Goal: Information Seeking & Learning: Learn about a topic

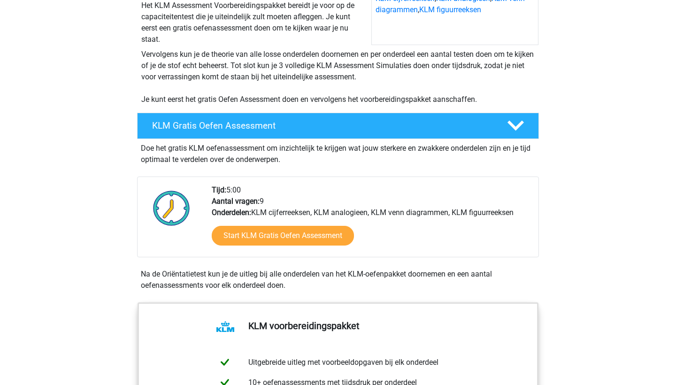
scroll to position [146, 0]
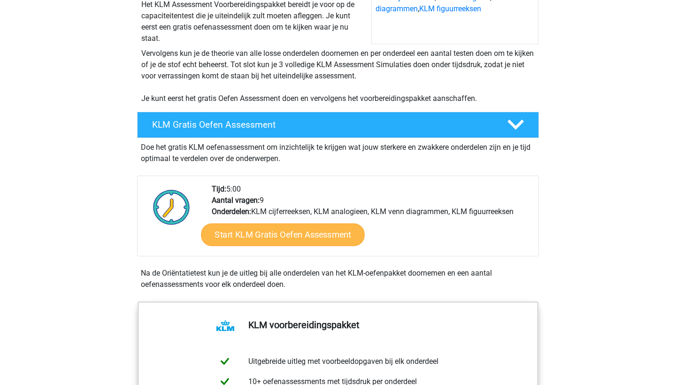
click at [268, 237] on link "Start KLM Gratis Oefen Assessment" at bounding box center [282, 234] width 163 height 23
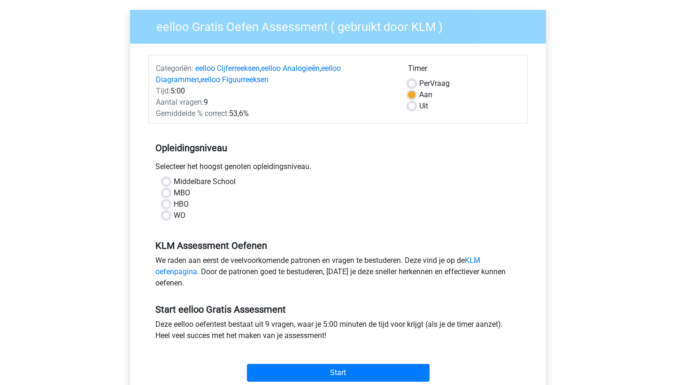
scroll to position [73, 0]
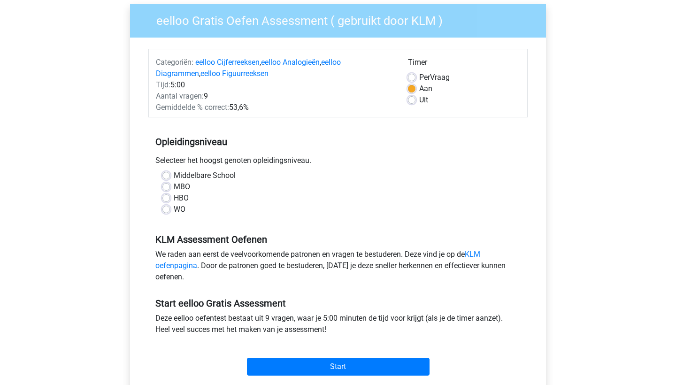
click at [174, 198] on label "HBO" at bounding box center [181, 197] width 15 height 11
click at [166, 198] on input "HBO" at bounding box center [166, 196] width 8 height 9
radio input "true"
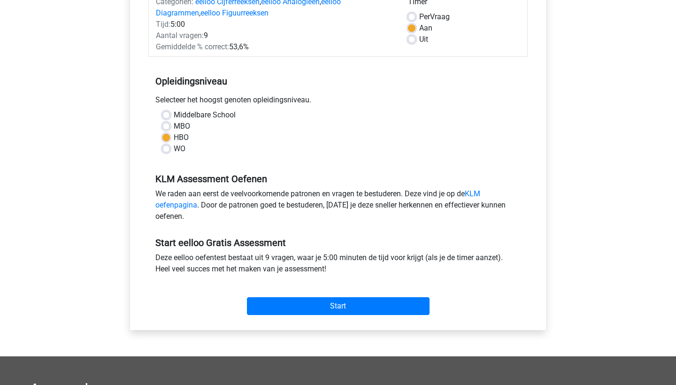
scroll to position [139, 0]
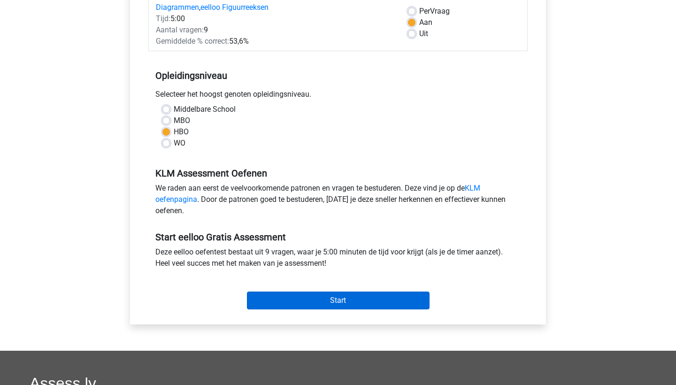
click at [315, 300] on input "Start" at bounding box center [338, 300] width 183 height 18
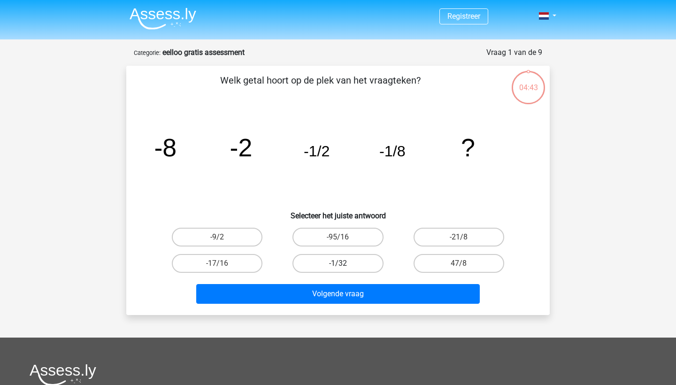
click at [350, 267] on label "-1/32" at bounding box center [337, 263] width 91 height 19
click at [344, 267] on input "-1/32" at bounding box center [341, 266] width 6 height 6
radio input "true"
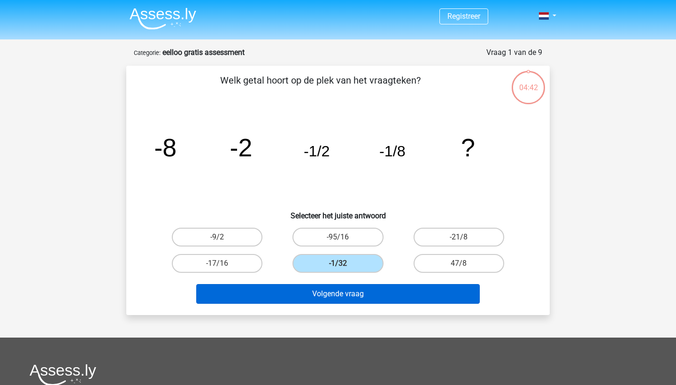
click at [360, 293] on button "Volgende vraag" at bounding box center [338, 294] width 284 height 20
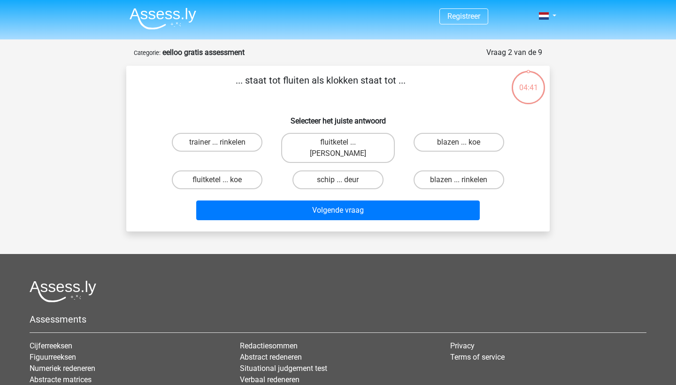
scroll to position [47, 0]
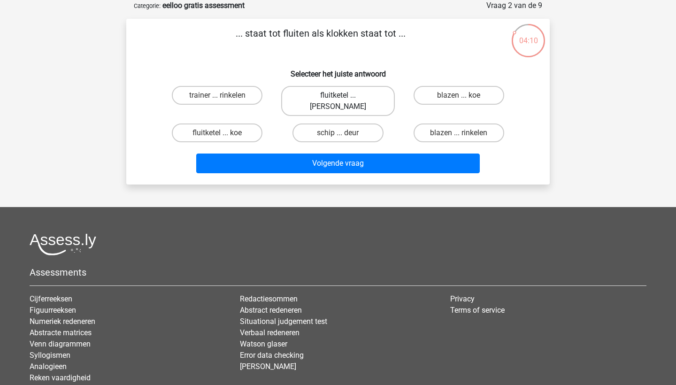
click at [344, 95] on label "fluitketel ... luiden" at bounding box center [337, 101] width 113 height 30
click at [344, 95] on input "fluitketel ... luiden" at bounding box center [341, 98] width 6 height 6
radio input "true"
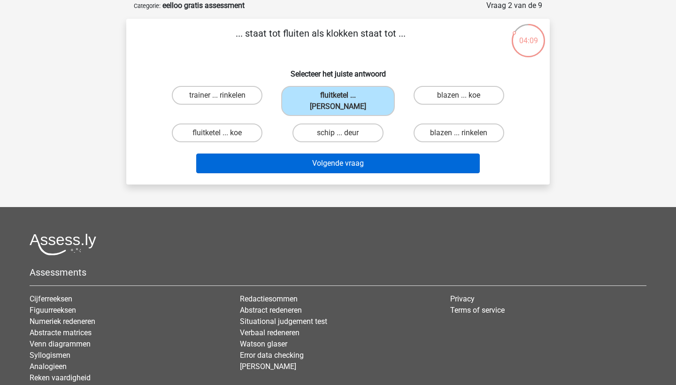
click at [345, 153] on button "Volgende vraag" at bounding box center [338, 163] width 284 height 20
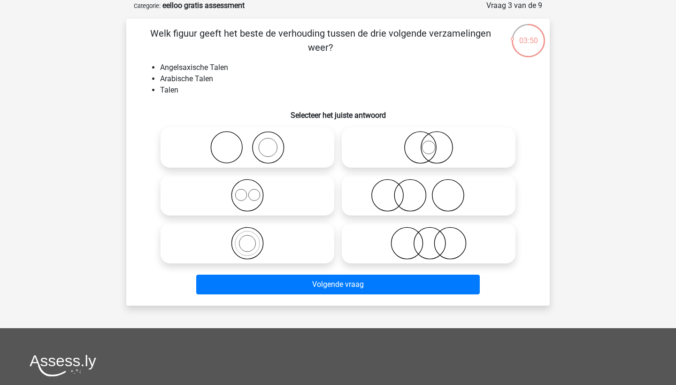
click at [260, 240] on icon at bounding box center [247, 243] width 166 height 33
click at [253, 238] on input "radio" at bounding box center [250, 235] width 6 height 6
radio input "true"
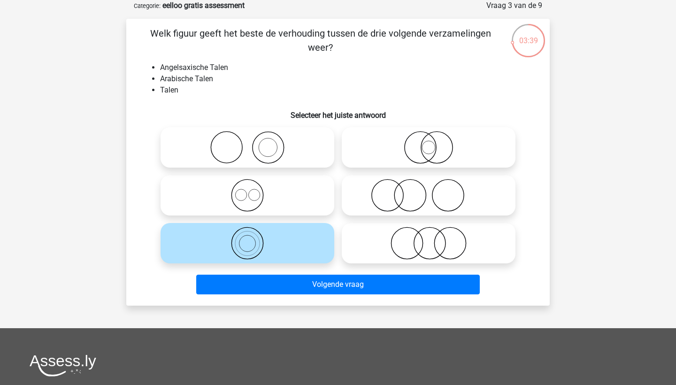
click at [251, 197] on icon at bounding box center [247, 195] width 166 height 33
click at [251, 191] on input "radio" at bounding box center [250, 187] width 6 height 6
radio input "true"
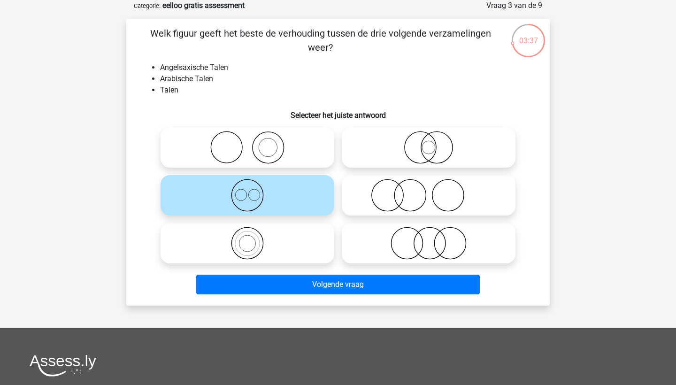
click at [273, 242] on icon at bounding box center [247, 243] width 166 height 33
click at [253, 238] on input "radio" at bounding box center [250, 235] width 6 height 6
radio input "true"
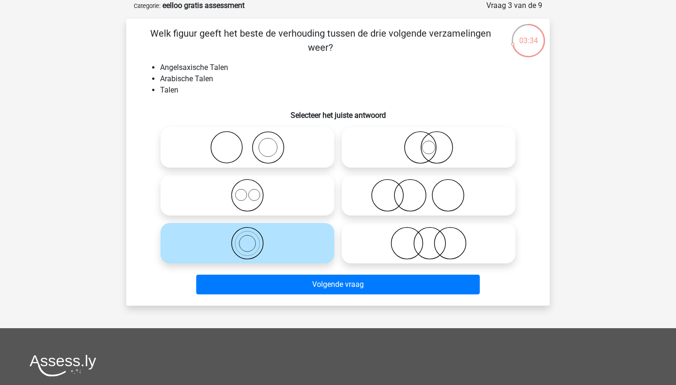
click at [259, 205] on icon at bounding box center [247, 195] width 166 height 33
click at [253, 191] on input "radio" at bounding box center [250, 187] width 6 height 6
radio input "true"
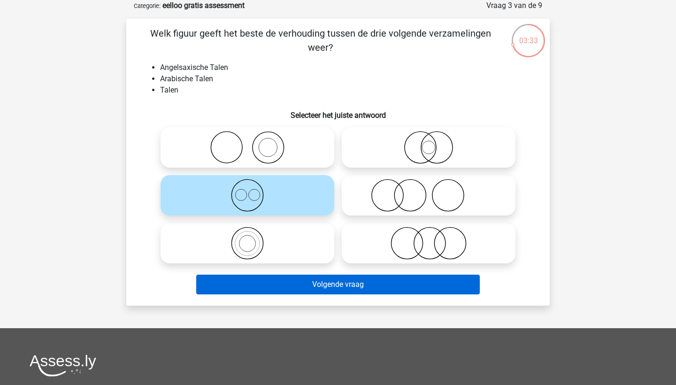
click at [315, 282] on button "Volgende vraag" at bounding box center [338, 285] width 284 height 20
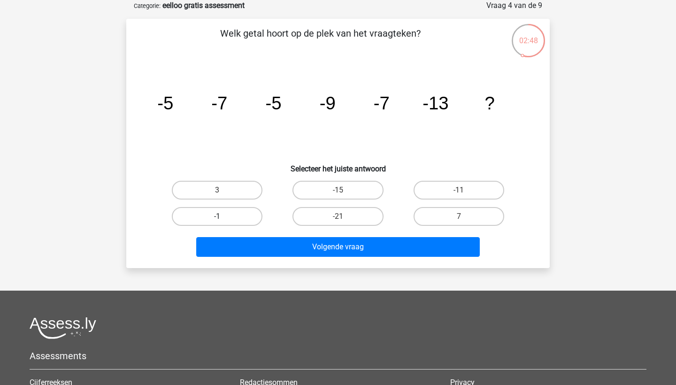
click at [225, 218] on label "-1" at bounding box center [217, 216] width 91 height 19
click at [223, 218] on input "-1" at bounding box center [220, 219] width 6 height 6
radio input "true"
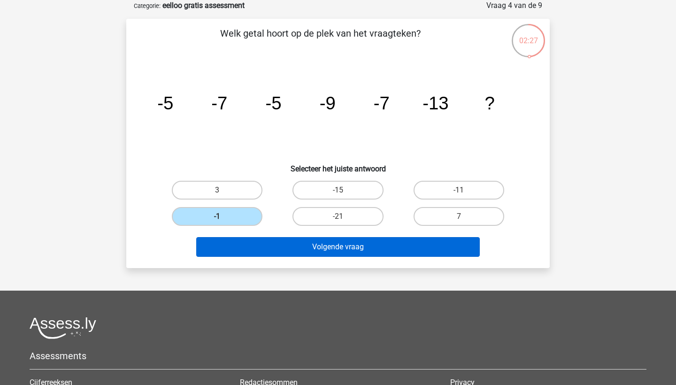
click at [342, 247] on button "Volgende vraag" at bounding box center [338, 247] width 284 height 20
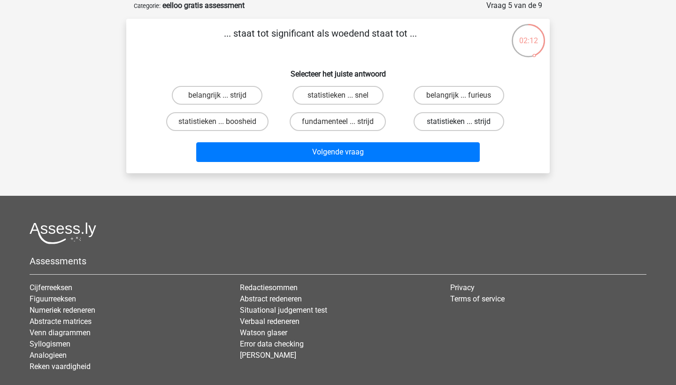
click at [450, 123] on label "statistieken ... strijd" at bounding box center [458, 121] width 91 height 19
click at [458, 123] on input "statistieken ... strijd" at bounding box center [461, 125] width 6 height 6
radio input "true"
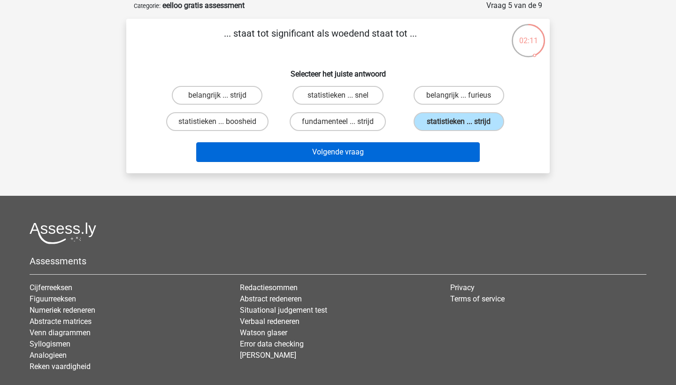
click at [425, 147] on button "Volgende vraag" at bounding box center [338, 152] width 284 height 20
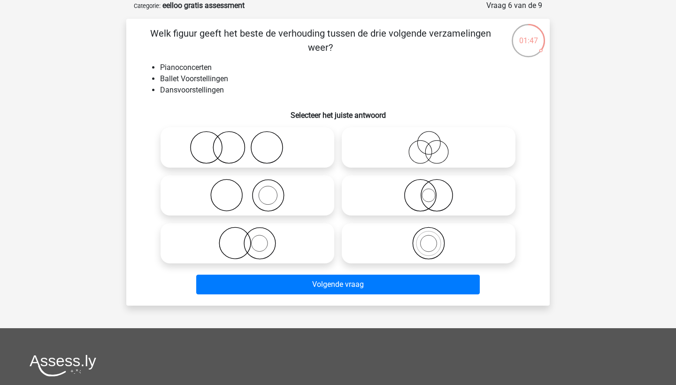
click at [270, 153] on icon at bounding box center [247, 147] width 166 height 33
click at [253, 143] on input "radio" at bounding box center [250, 140] width 6 height 6
radio input "true"
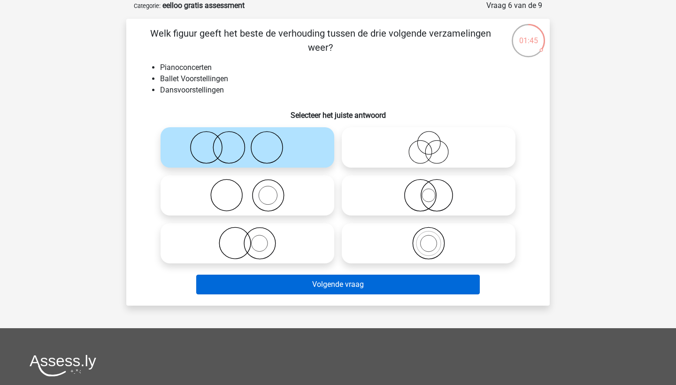
click at [318, 284] on button "Volgende vraag" at bounding box center [338, 285] width 284 height 20
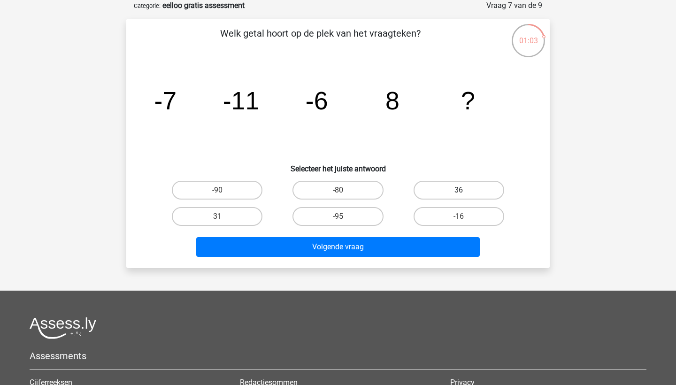
click at [451, 190] on label "36" at bounding box center [458, 190] width 91 height 19
click at [458, 190] on input "36" at bounding box center [461, 193] width 6 height 6
radio input "true"
click at [224, 212] on label "31" at bounding box center [217, 216] width 91 height 19
click at [223, 216] on input "31" at bounding box center [220, 219] width 6 height 6
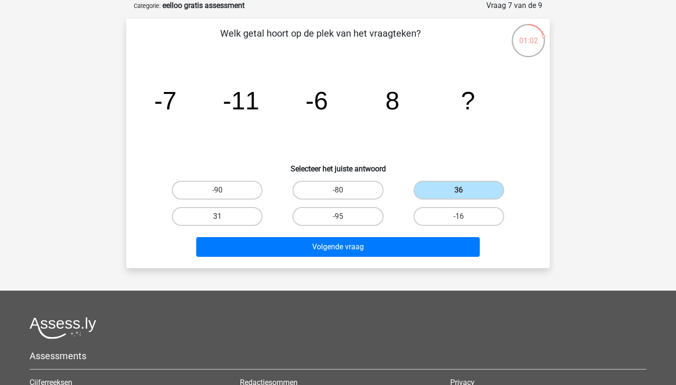
radio input "true"
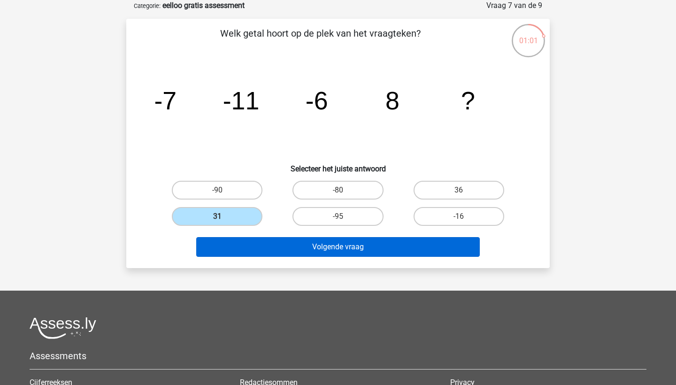
click at [260, 245] on button "Volgende vraag" at bounding box center [338, 247] width 284 height 20
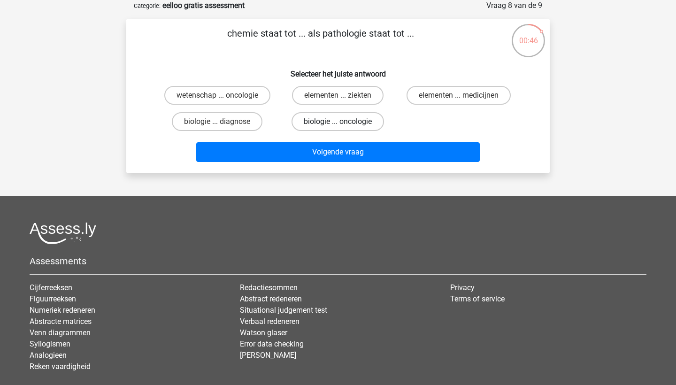
click at [349, 121] on label "biologie ... oncologie" at bounding box center [337, 121] width 92 height 19
click at [344, 122] on input "biologie ... oncologie" at bounding box center [341, 125] width 6 height 6
radio input "true"
click at [227, 122] on label "biologie ... diagnose" at bounding box center [217, 121] width 91 height 19
click at [223, 122] on input "biologie ... diagnose" at bounding box center [220, 125] width 6 height 6
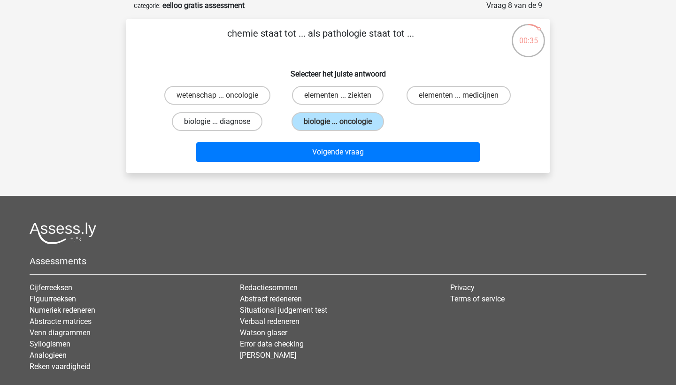
radio input "true"
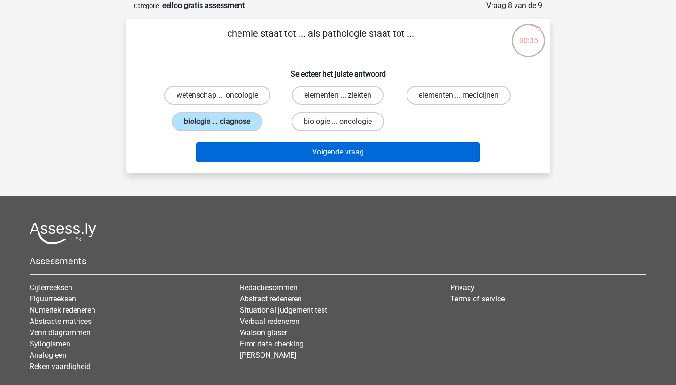
click at [276, 153] on button "Volgende vraag" at bounding box center [338, 152] width 284 height 20
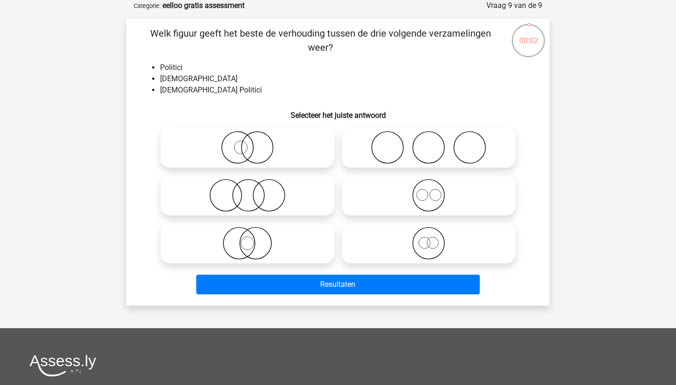
click at [430, 241] on icon at bounding box center [428, 243] width 166 height 33
click at [430, 238] on input "radio" at bounding box center [431, 235] width 6 height 6
radio input "true"
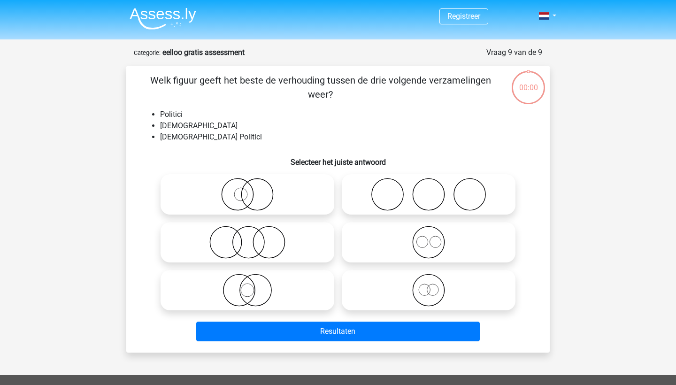
scroll to position [47, 0]
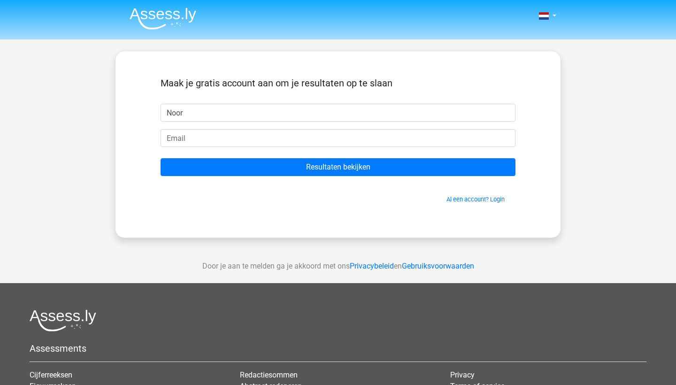
type input "Noor"
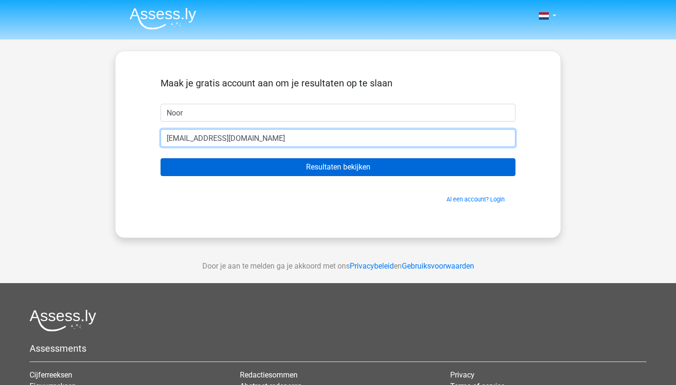
type input "[EMAIL_ADDRESS][DOMAIN_NAME]"
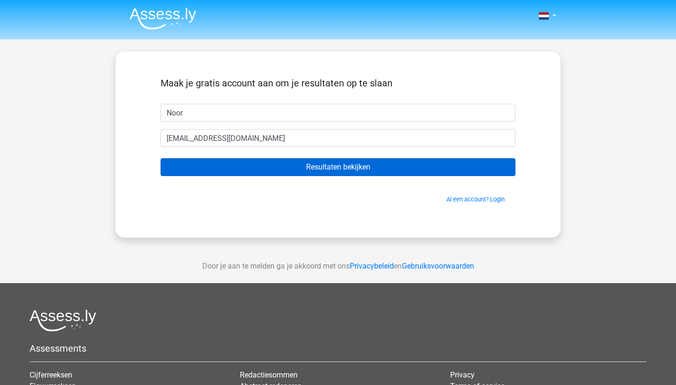
click at [346, 166] on input "Resultaten bekijken" at bounding box center [337, 167] width 355 height 18
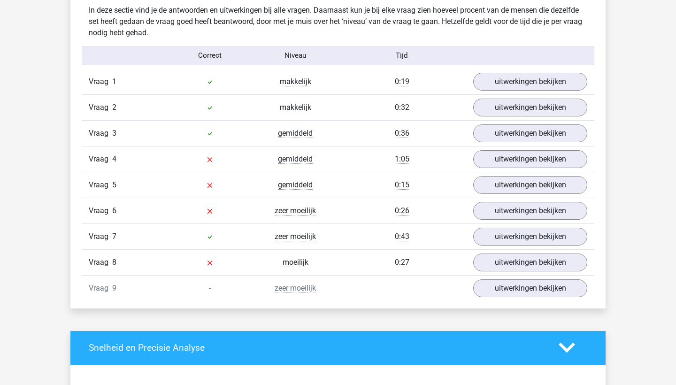
scroll to position [1002, 0]
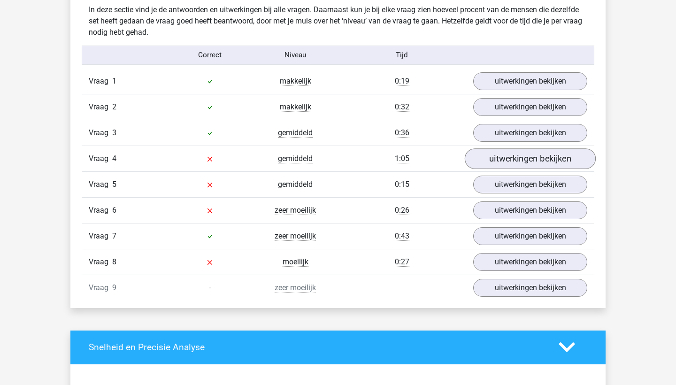
click at [520, 156] on link "uitwerkingen bekijken" at bounding box center [530, 158] width 131 height 21
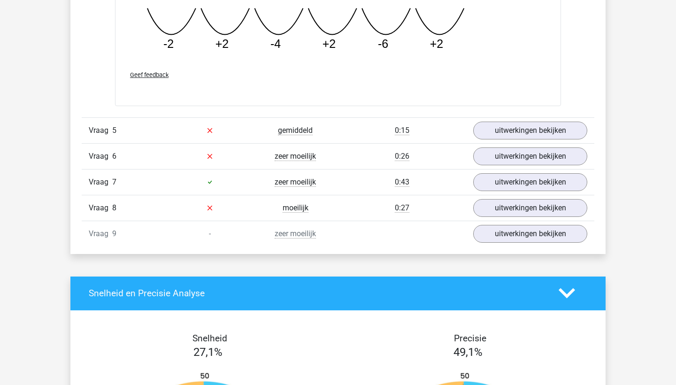
scroll to position [1477, 0]
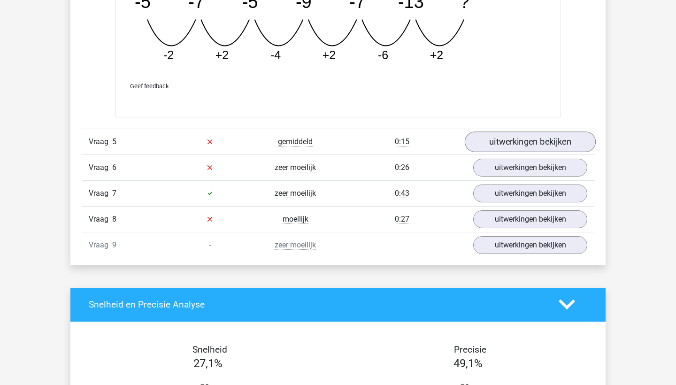
click at [554, 139] on link "uitwerkingen bekijken" at bounding box center [530, 141] width 131 height 21
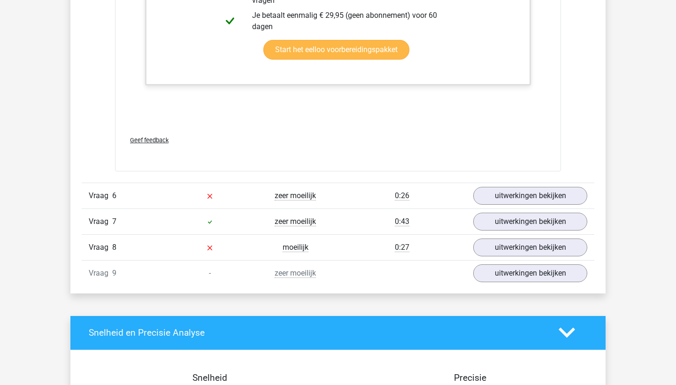
scroll to position [1916, 0]
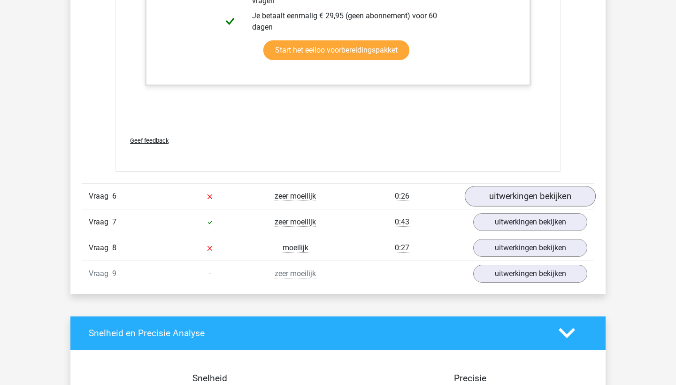
click at [518, 192] on link "uitwerkingen bekijken" at bounding box center [530, 196] width 131 height 21
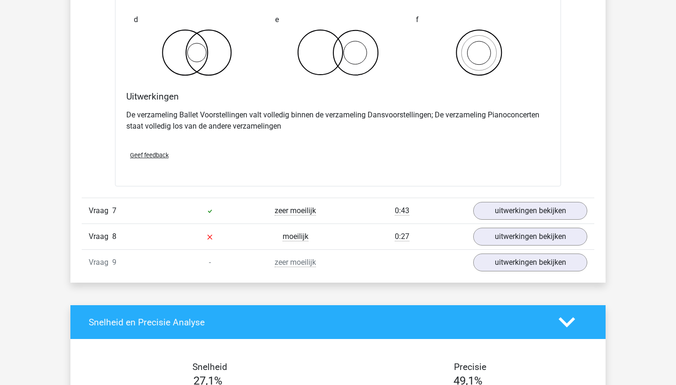
scroll to position [2294, 0]
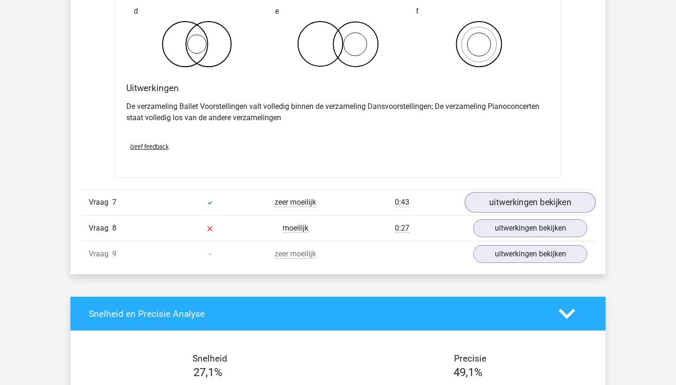
click at [531, 201] on link "uitwerkingen bekijken" at bounding box center [530, 202] width 131 height 21
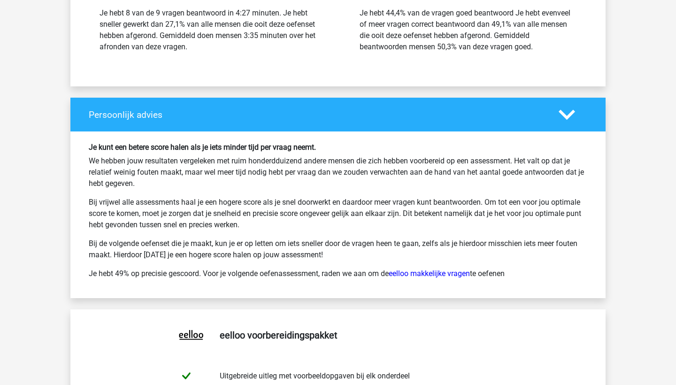
scroll to position [3378, 0]
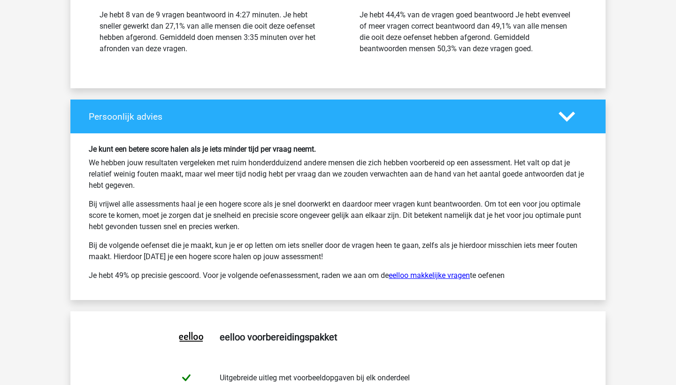
click at [443, 272] on link "eelloo makkelijke vragen" at bounding box center [429, 275] width 81 height 9
